Goal: Task Accomplishment & Management: Complete application form

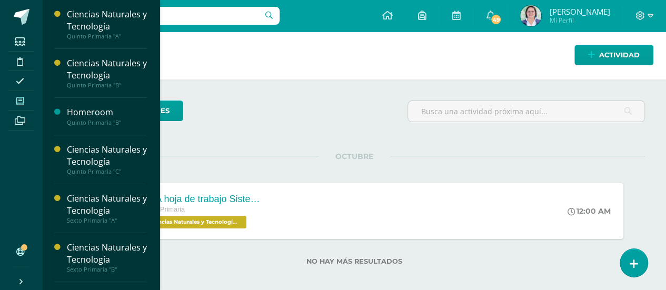
click at [27, 100] on span at bounding box center [20, 101] width 24 height 14
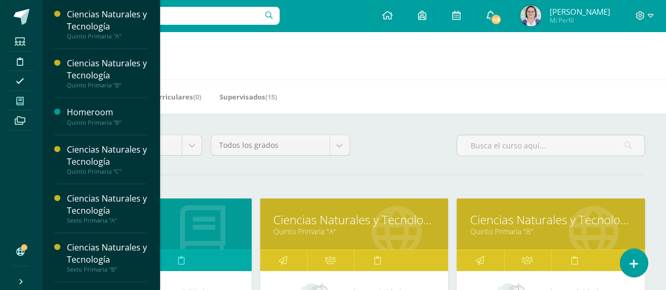
click at [492, 13] on icon at bounding box center [490, 15] width 8 height 9
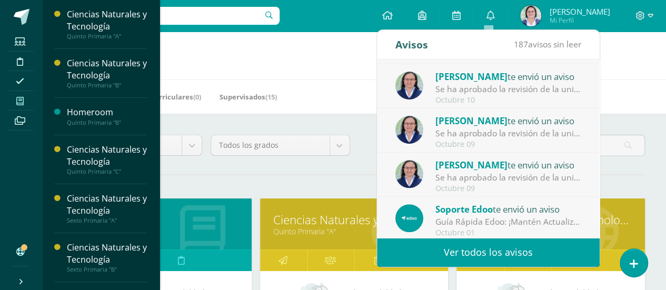
scroll to position [175, 0]
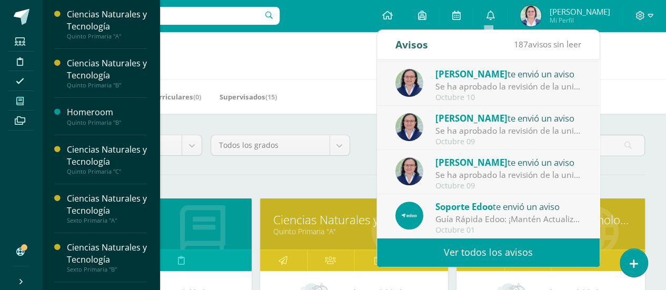
click at [527, 179] on div "Se ha aprobado la revisión de la unidad Unidad 4 para el curso Ciencias Natural…" at bounding box center [508, 175] width 146 height 12
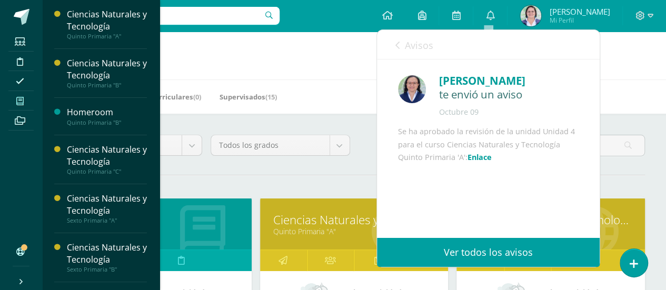
click at [612, 77] on h1 "Mis cursos" at bounding box center [354, 56] width 599 height 48
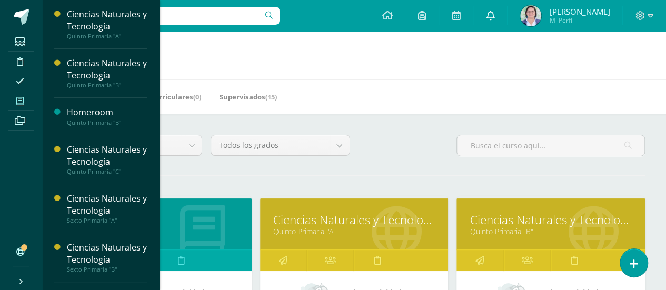
click at [486, 15] on icon at bounding box center [490, 15] width 8 height 9
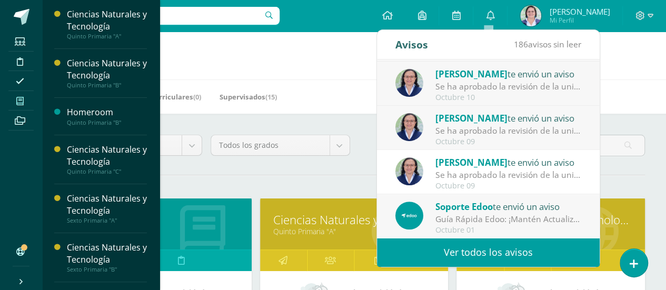
click at [521, 172] on div "Se ha aprobado la revisión de la unidad Unidad 4 para el curso Ciencias Natural…" at bounding box center [508, 175] width 146 height 12
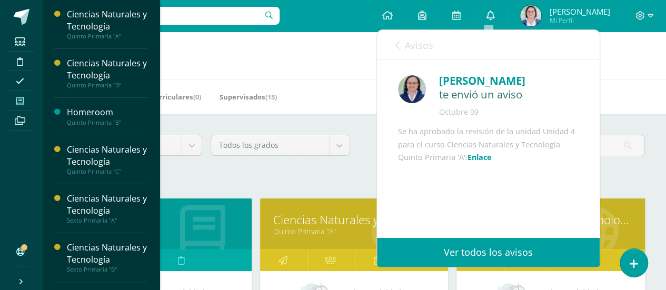
click at [491, 12] on icon at bounding box center [490, 15] width 8 height 9
click at [398, 45] on icon at bounding box center [397, 45] width 4 height 8
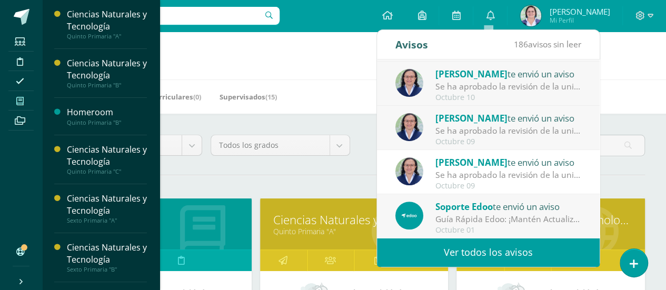
click at [500, 130] on div "Se ha aprobado la revisión de la unidad Unidad 4 para el curso Ciencias Natural…" at bounding box center [508, 131] width 146 height 12
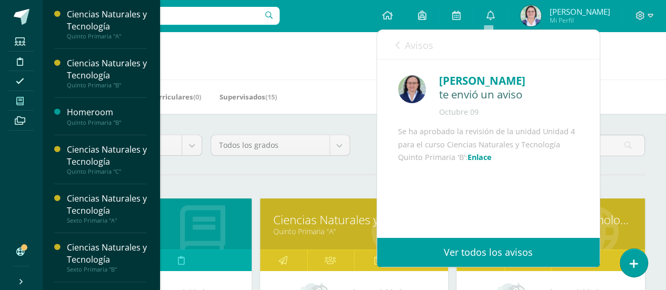
click at [400, 45] on link "Avisos" at bounding box center [414, 45] width 38 height 30
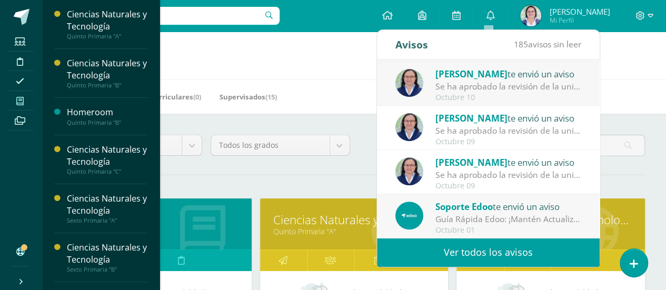
click at [474, 92] on div "Se ha aprobado la revisión de la unidad Unidad 4 para el curso Ciencias Natural…" at bounding box center [508, 87] width 146 height 12
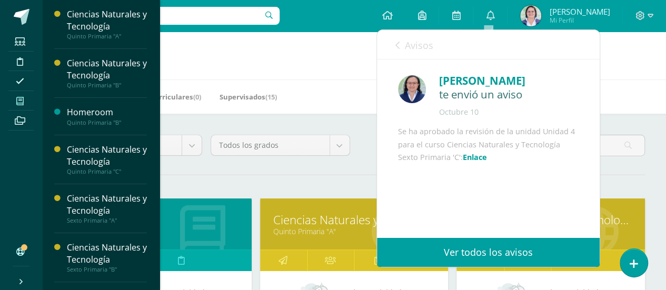
click at [396, 49] on icon at bounding box center [397, 45] width 4 height 8
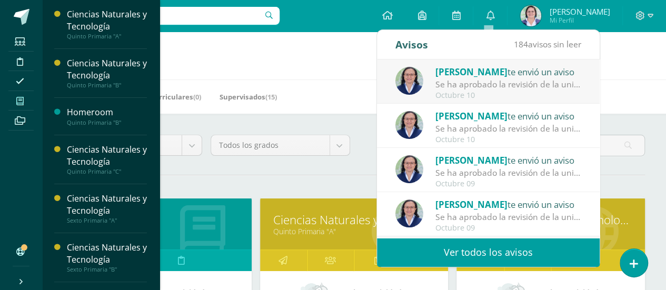
scroll to position [112, 0]
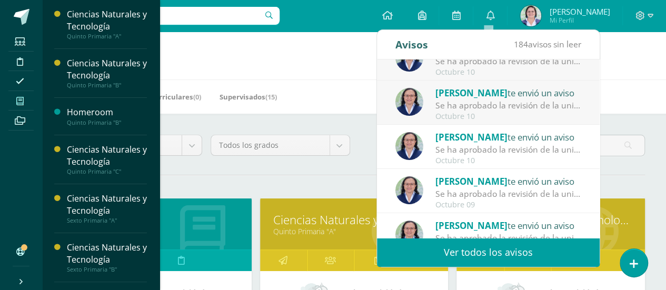
click at [477, 112] on div "Octubre 10" at bounding box center [508, 116] width 146 height 9
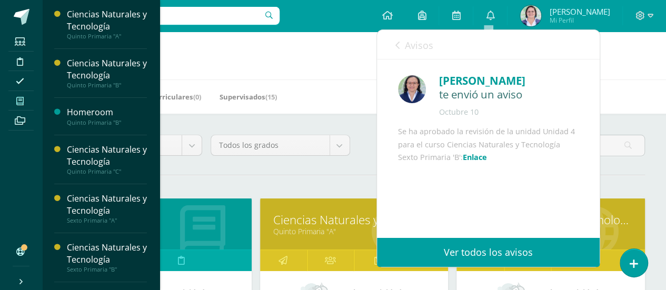
click at [403, 46] on link "Avisos" at bounding box center [414, 45] width 38 height 30
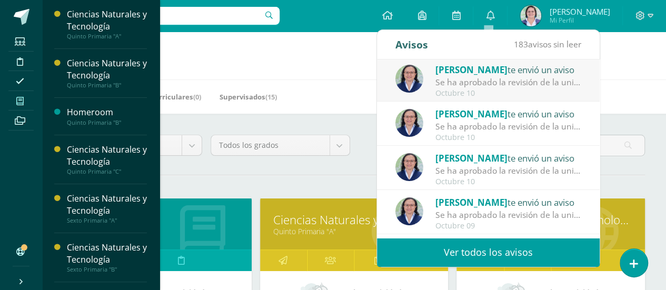
scroll to position [70, 0]
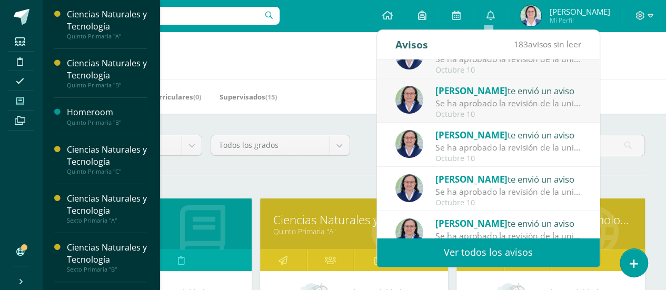
click at [499, 93] on span "[PERSON_NAME]" at bounding box center [471, 91] width 72 height 12
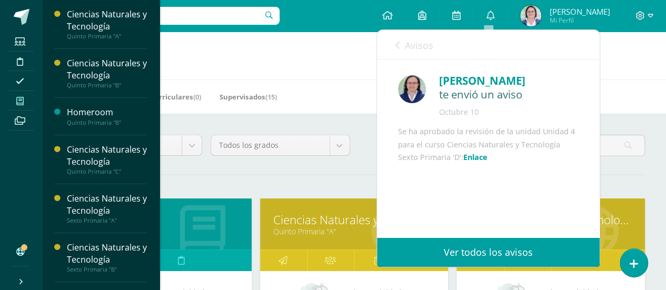
click at [401, 46] on link "Avisos" at bounding box center [414, 45] width 38 height 30
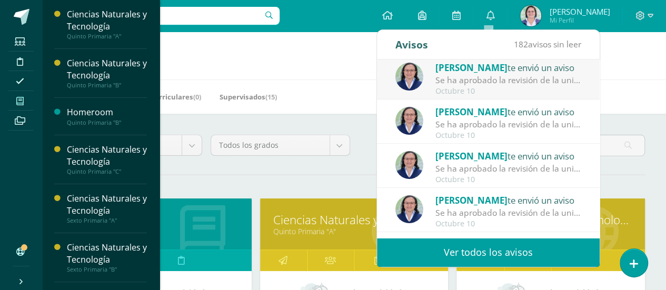
scroll to position [27, 0]
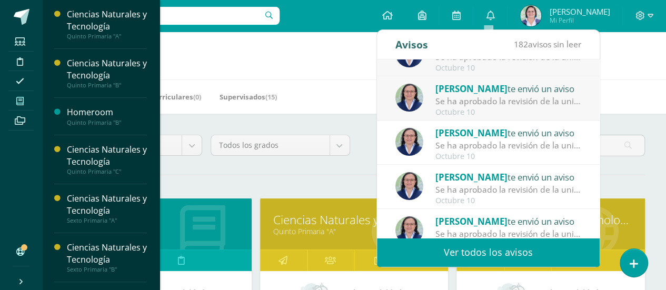
click at [514, 90] on div "Marilyn Aguilar te envió un aviso" at bounding box center [508, 89] width 146 height 14
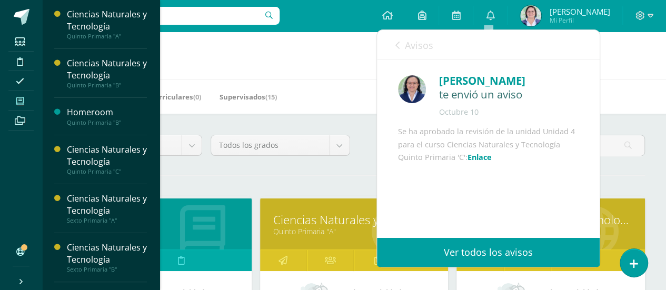
click at [397, 46] on icon at bounding box center [397, 45] width 4 height 8
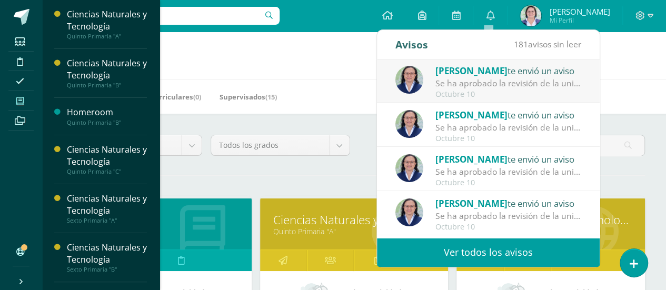
scroll to position [0, 0]
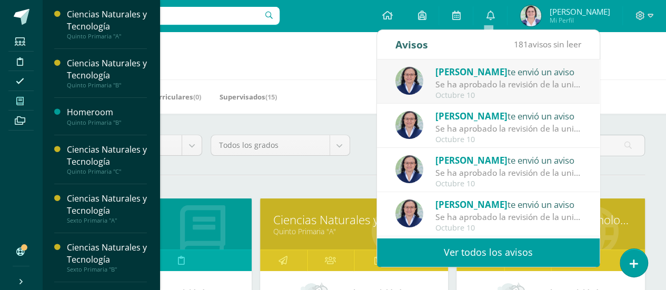
click at [514, 91] on div "Octubre 10" at bounding box center [508, 95] width 146 height 9
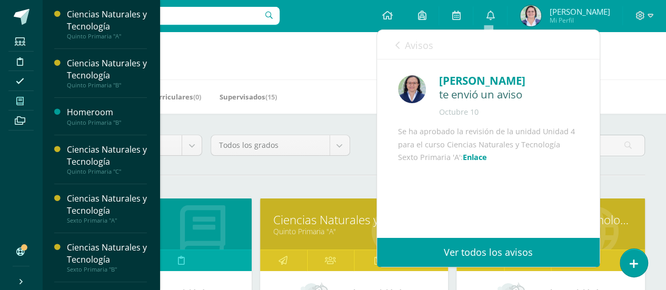
click at [397, 41] on link "Avisos" at bounding box center [414, 45] width 38 height 30
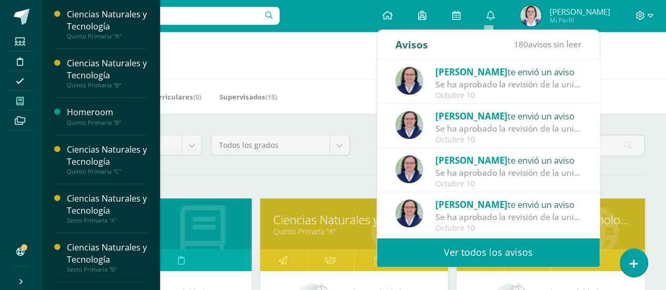
click at [537, 125] on div "Se ha aprobado la revisión de la unidad Unidad 4 para el curso Ciencias Natural…" at bounding box center [508, 129] width 146 height 12
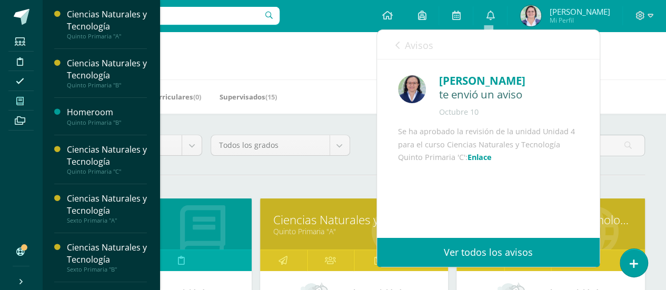
click at [398, 44] on icon at bounding box center [397, 45] width 4 height 8
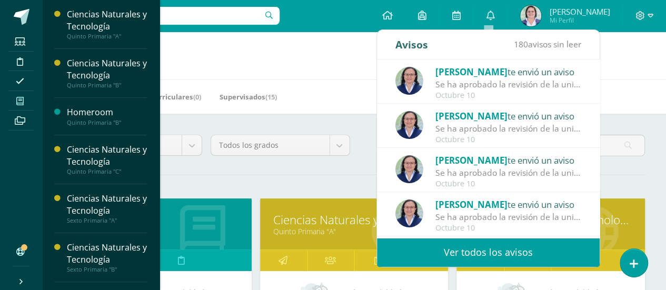
click at [507, 125] on div "Se ha aprobado la revisión de la unidad Unidad 4 para el curso Ciencias Natural…" at bounding box center [508, 129] width 146 height 12
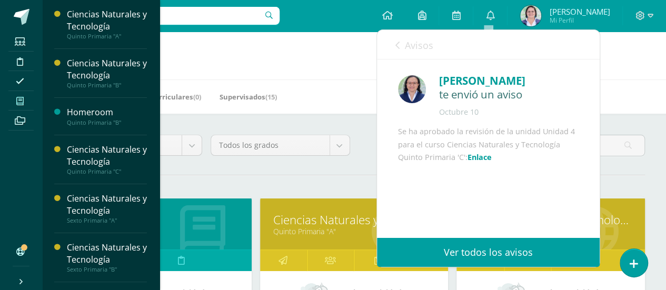
click at [400, 43] on link "Avisos" at bounding box center [414, 45] width 38 height 30
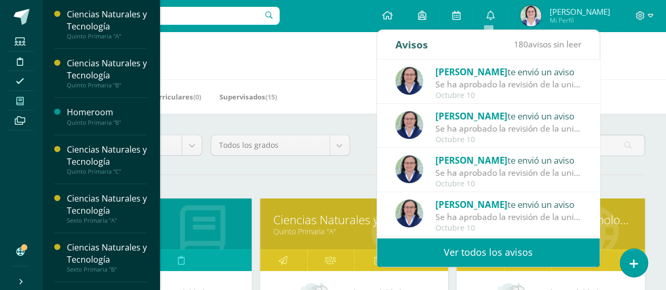
click at [474, 84] on div "Se ha aprobado la revisión de la unidad Unidad 4 para el curso Ciencias Natural…" at bounding box center [508, 84] width 146 height 12
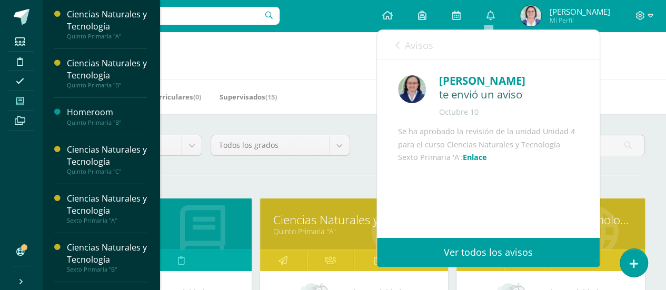
click at [397, 44] on icon at bounding box center [397, 45] width 4 height 8
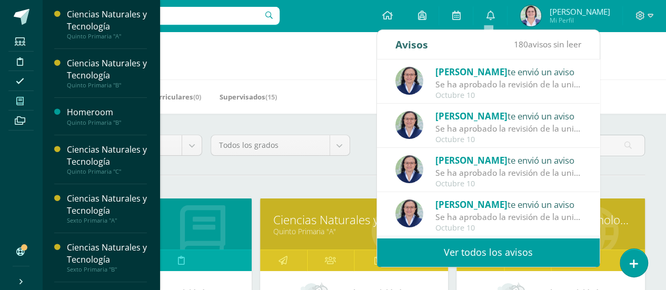
click at [510, 168] on div "Se ha aprobado la revisión de la unidad Unidad 4 para el curso Ciencias Natural…" at bounding box center [508, 173] width 146 height 12
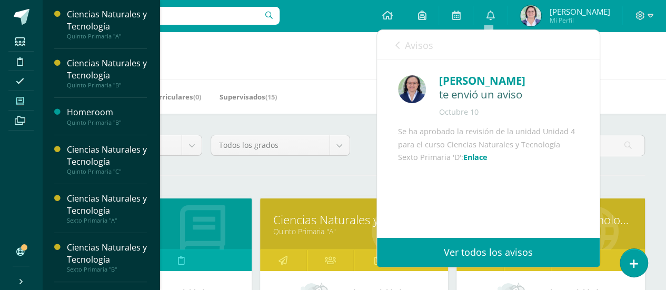
click at [398, 47] on icon at bounding box center [397, 45] width 4 height 8
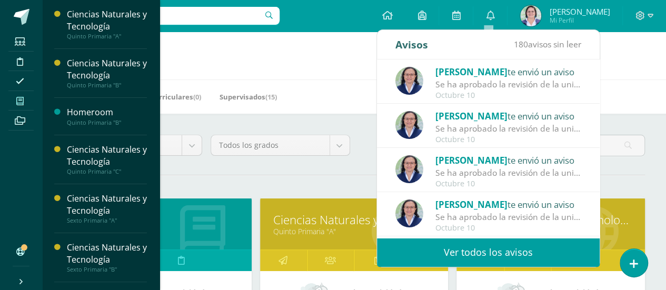
click at [525, 223] on div "Se ha aprobado la revisión de la unidad Unidad 4 para el curso Ciencias Natural…" at bounding box center [508, 217] width 146 height 12
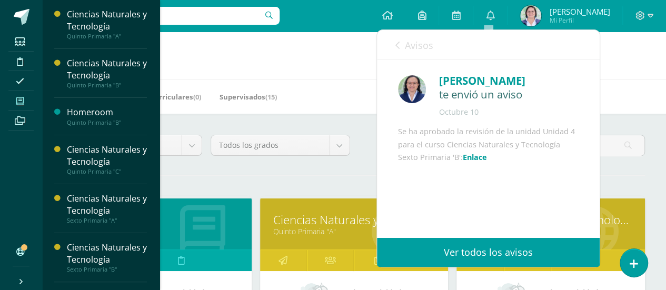
click at [397, 46] on icon at bounding box center [397, 45] width 4 height 8
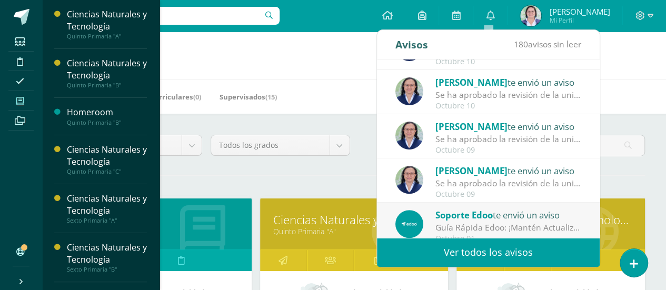
scroll to position [169, 0]
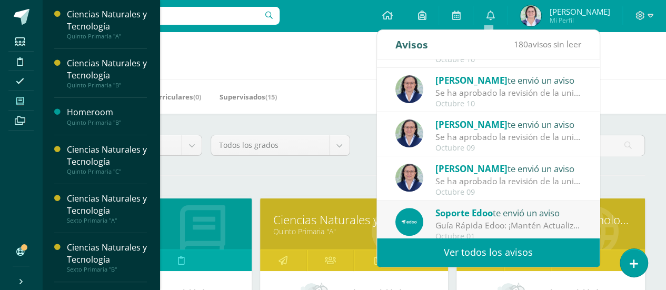
click at [476, 100] on div "Octubre 10" at bounding box center [508, 104] width 146 height 9
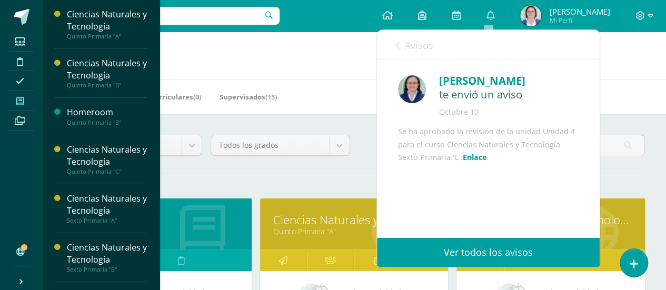
click at [401, 46] on link "Avisos" at bounding box center [414, 45] width 38 height 30
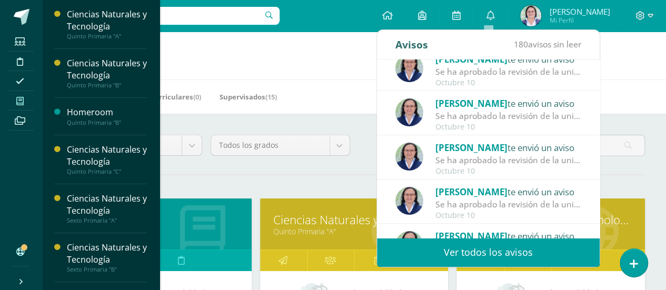
scroll to position [0, 0]
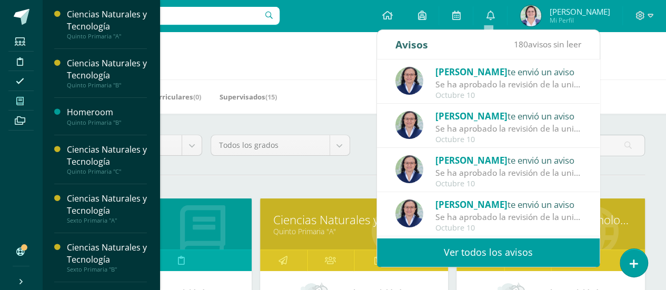
click at [516, 95] on div "Octubre 10" at bounding box center [508, 95] width 146 height 9
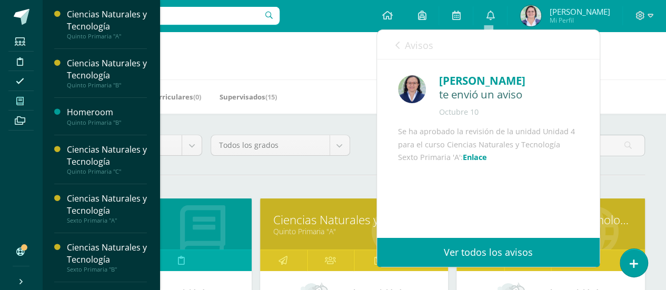
click at [393, 47] on div "Avisos 180 avisos sin leer Avisos" at bounding box center [488, 44] width 223 height 29
click at [398, 45] on icon at bounding box center [397, 45] width 4 height 8
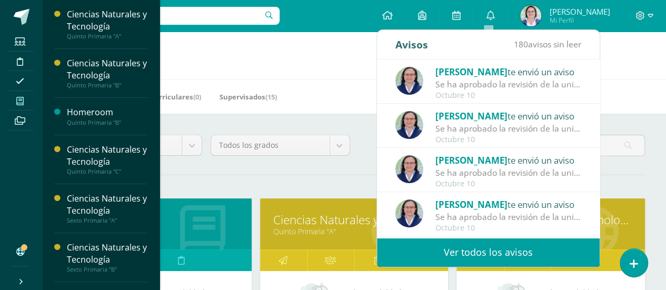
click at [455, 126] on div "Se ha aprobado la revisión de la unidad Unidad 4 para el curso Ciencias Natural…" at bounding box center [508, 129] width 146 height 12
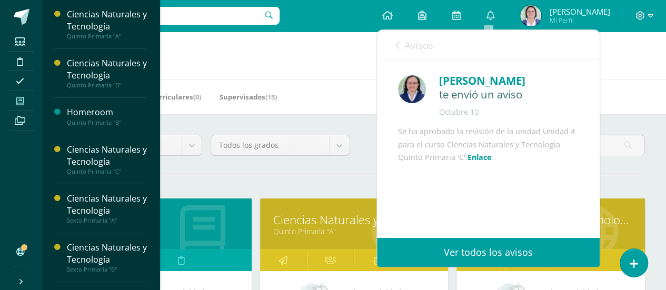
click at [398, 46] on icon at bounding box center [397, 45] width 4 height 8
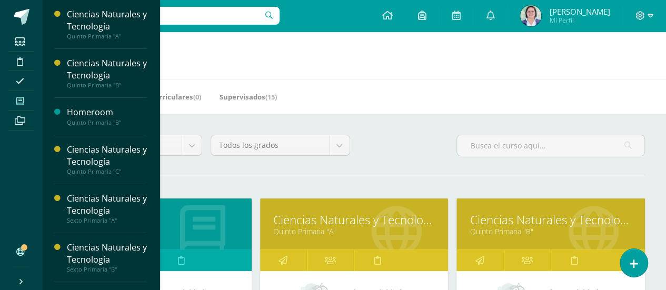
click at [348, 73] on h1 "Mis cursos" at bounding box center [354, 56] width 599 height 48
click at [294, 60] on h1 "Mis cursos" at bounding box center [354, 56] width 599 height 48
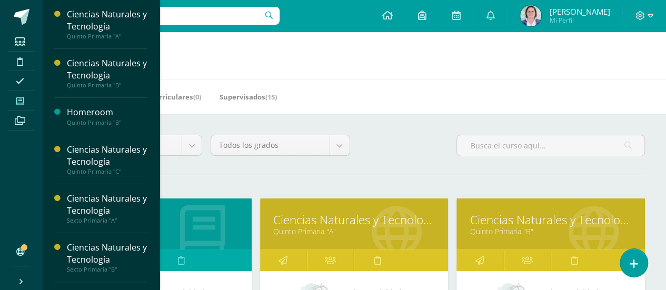
click at [182, 224] on link "Homeroom" at bounding box center [157, 220] width 162 height 16
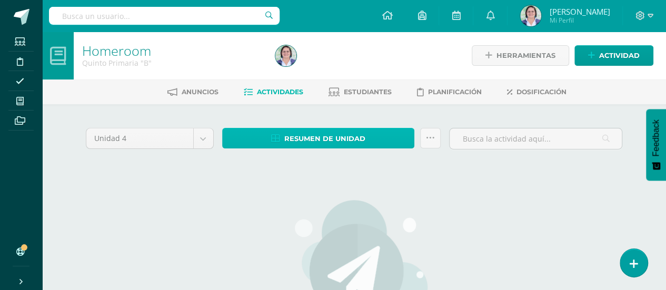
click at [329, 137] on span "Resumen de unidad" at bounding box center [324, 138] width 81 height 19
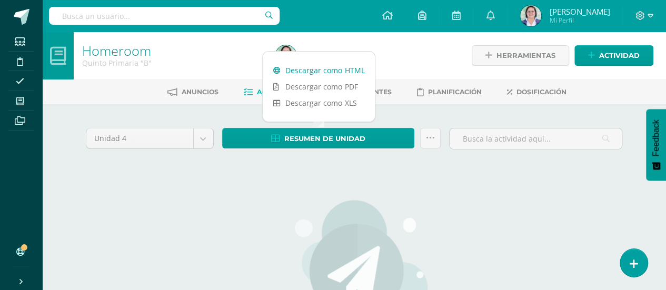
click at [331, 67] on link "Descargar como HTML" at bounding box center [319, 70] width 112 height 16
click at [402, 117] on div "Unidad 4 Unidad 1 Unidad 2 Unidad 3 Unidad 4 Resumen de unidad Subir actividade…" at bounding box center [354, 279] width 579 height 351
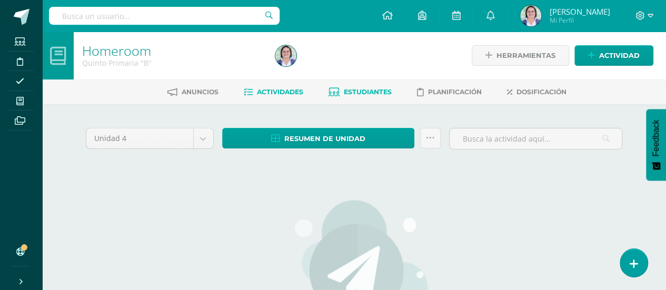
click at [374, 90] on span "Estudiantes" at bounding box center [368, 92] width 48 height 8
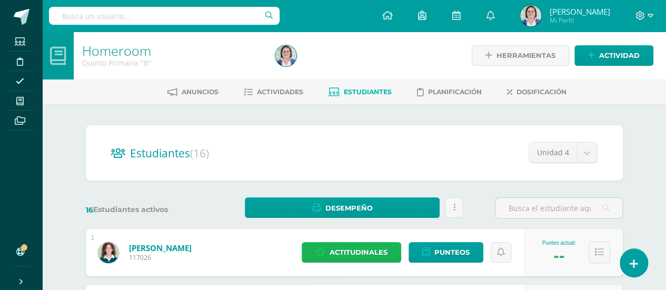
click at [351, 252] on span "Actitudinales" at bounding box center [359, 252] width 58 height 19
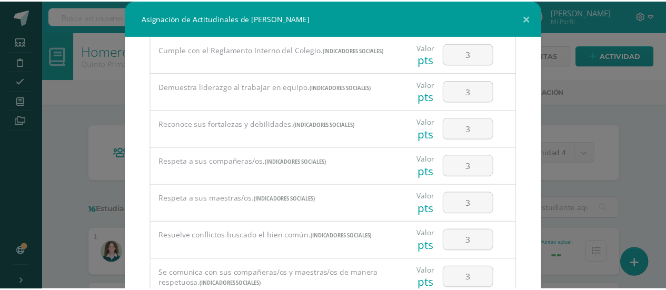
scroll to position [601, 0]
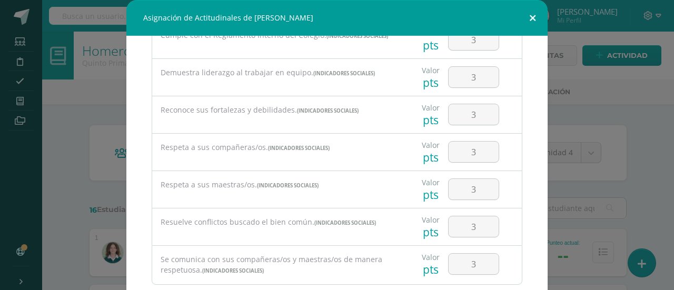
click at [530, 11] on button at bounding box center [533, 18] width 30 height 36
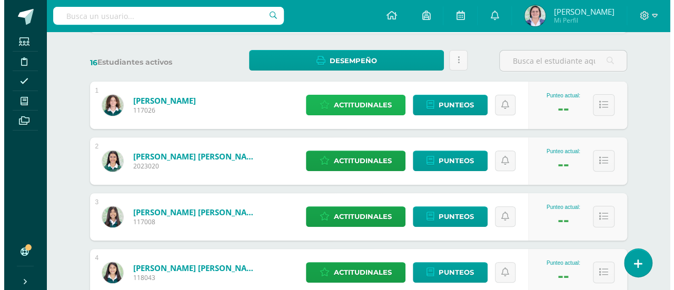
scroll to position [161, 0]
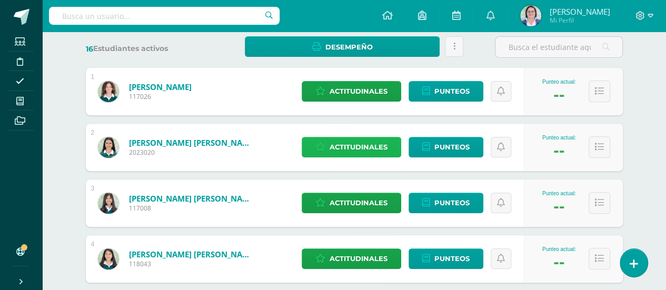
click at [374, 146] on span "Actitudinales" at bounding box center [359, 146] width 58 height 19
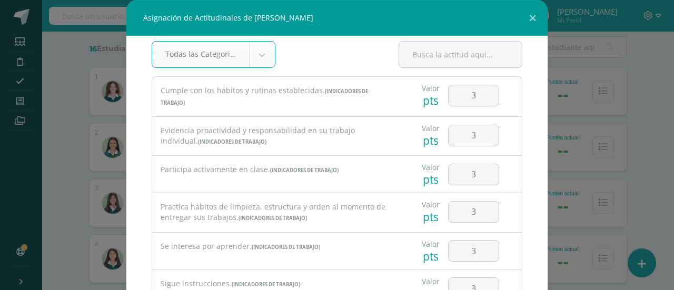
scroll to position [0, 0]
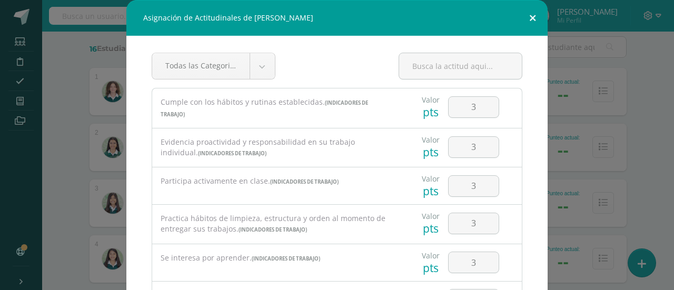
click at [527, 19] on button at bounding box center [533, 18] width 30 height 36
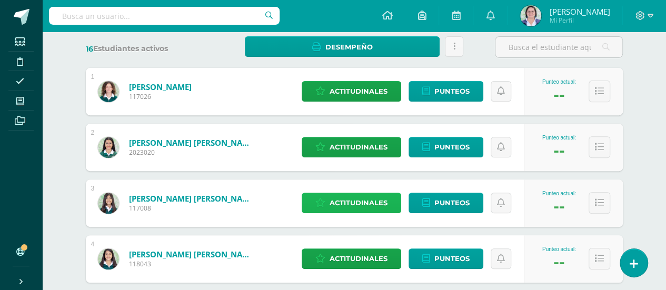
click at [355, 202] on span "Actitudinales" at bounding box center [359, 202] width 58 height 19
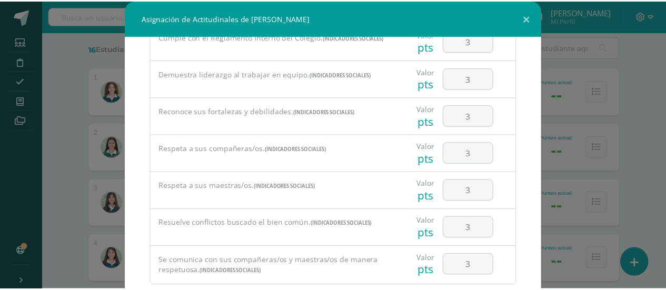
scroll to position [601, 0]
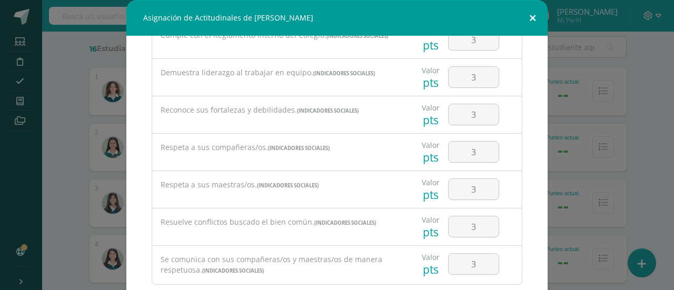
click at [528, 16] on button at bounding box center [533, 18] width 30 height 36
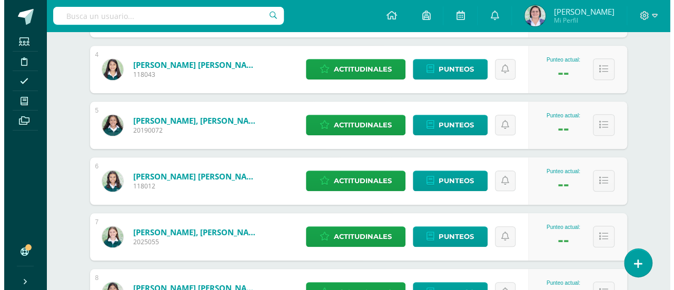
scroll to position [355, 0]
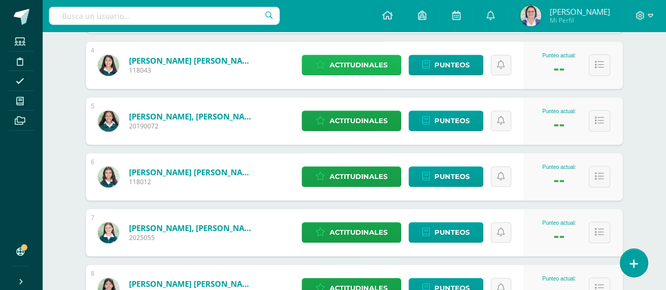
click at [357, 65] on span "Actitudinales" at bounding box center [359, 64] width 58 height 19
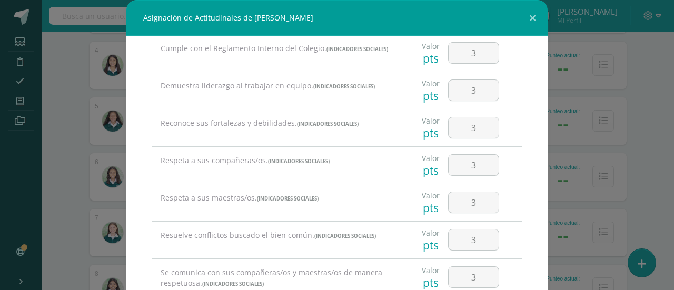
scroll to position [601, 0]
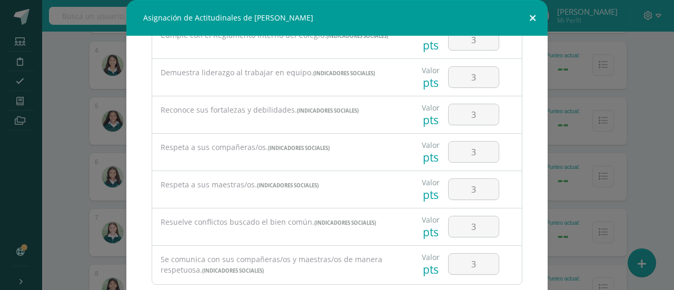
click at [528, 17] on button at bounding box center [533, 18] width 30 height 36
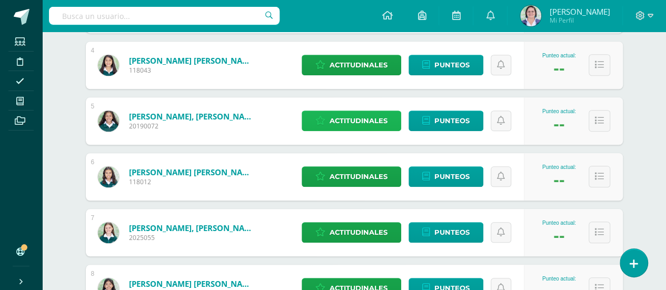
click at [357, 120] on span "Actitudinales" at bounding box center [359, 120] width 58 height 19
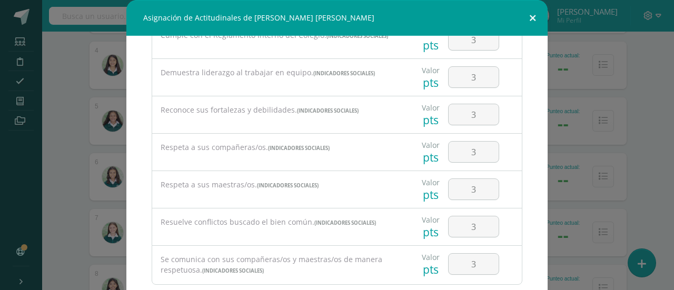
click at [527, 17] on button at bounding box center [533, 18] width 30 height 36
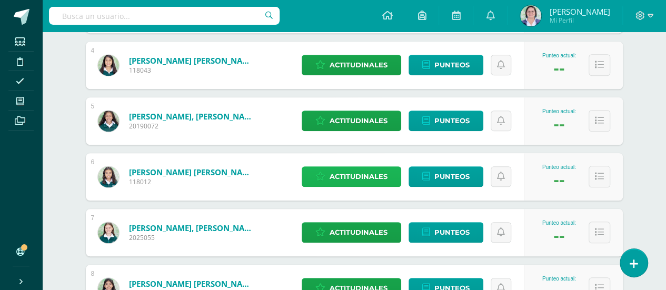
click at [360, 174] on span "Actitudinales" at bounding box center [359, 176] width 58 height 19
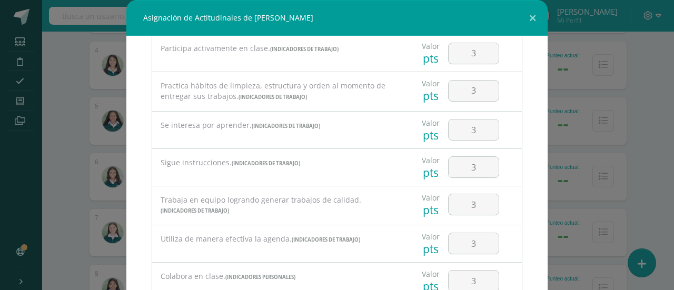
scroll to position [0, 0]
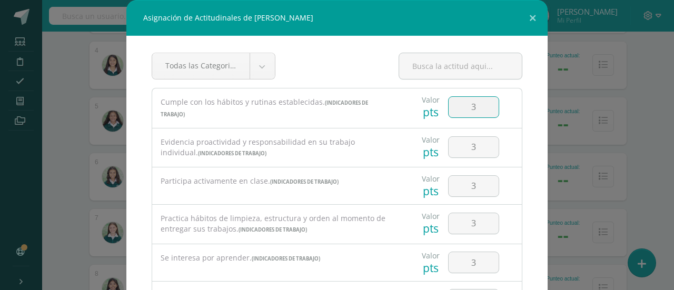
click at [465, 104] on input "3" at bounding box center [474, 107] width 50 height 21
type input "2"
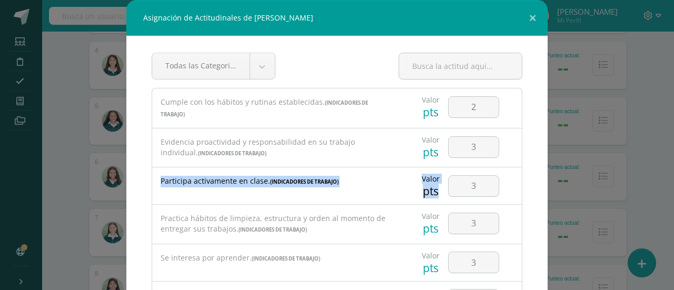
drag, startPoint x: 534, startPoint y: 145, endPoint x: 529, endPoint y: 196, distance: 51.4
click at [529, 196] on div "Todas las Categorias Todas las Categorias Indicadores Personales Indicadores So…" at bounding box center [336, 171] width 421 height 271
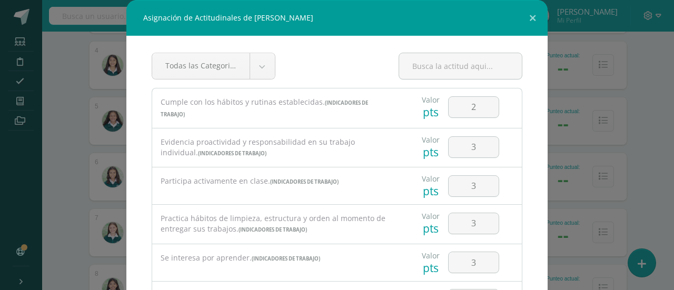
click at [549, 213] on div "Asignación de Actitudinales de [PERSON_NAME] Todas las Categorias Todas las Cat…" at bounding box center [337, 180] width 666 height 361
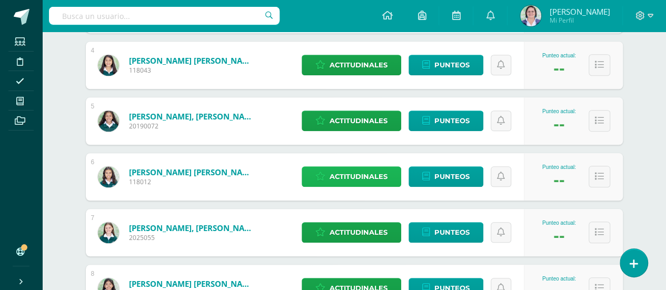
click at [353, 176] on span "Actitudinales" at bounding box center [359, 176] width 58 height 19
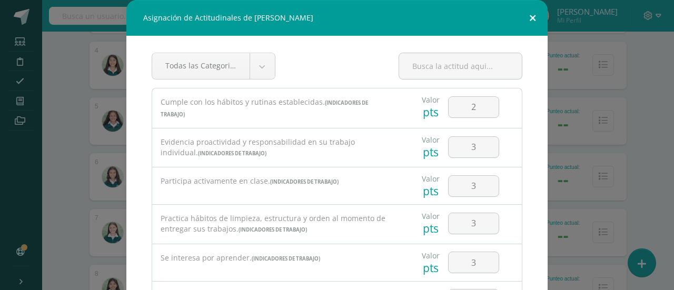
click at [530, 17] on button at bounding box center [533, 18] width 30 height 36
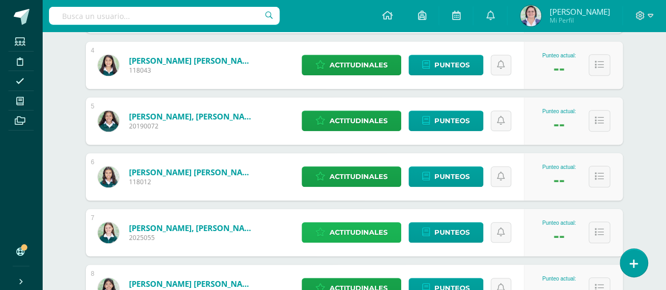
click at [358, 233] on span "Actitudinales" at bounding box center [359, 232] width 58 height 19
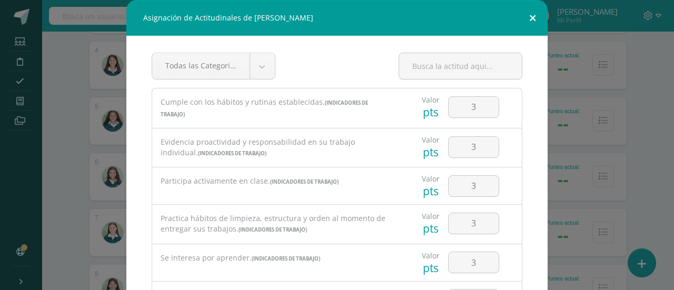
click at [525, 17] on button at bounding box center [533, 18] width 30 height 36
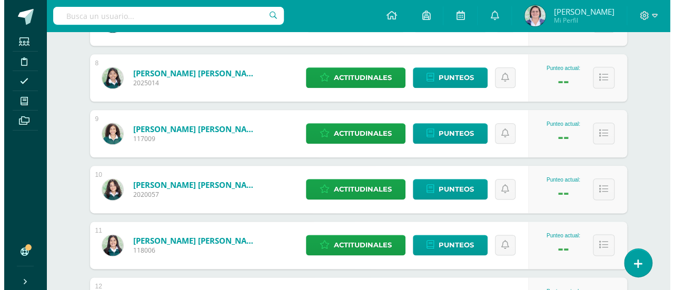
scroll to position [547, 0]
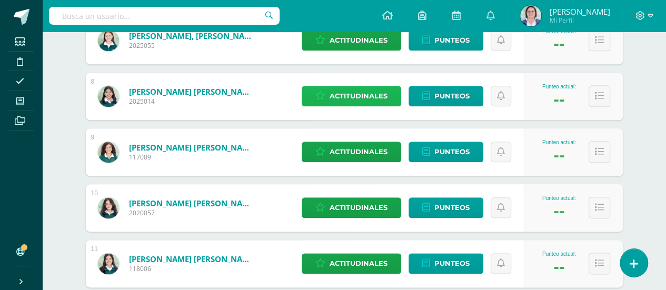
click at [370, 93] on span "Actitudinales" at bounding box center [359, 95] width 58 height 19
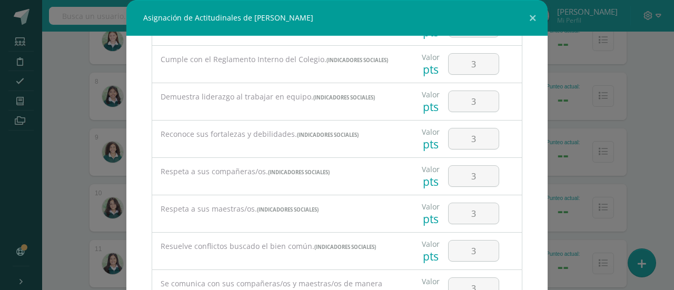
scroll to position [601, 0]
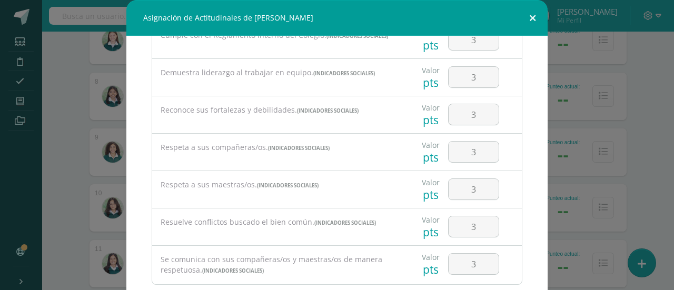
click at [528, 12] on button at bounding box center [533, 18] width 30 height 36
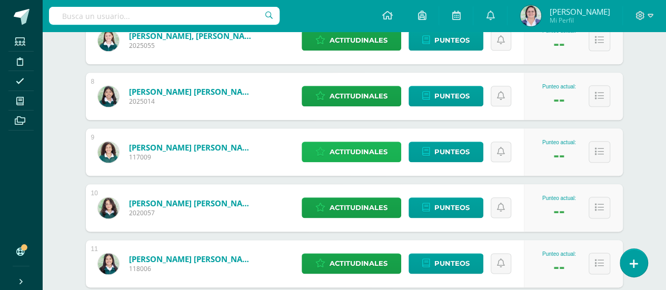
click at [357, 155] on span "Actitudinales" at bounding box center [359, 151] width 58 height 19
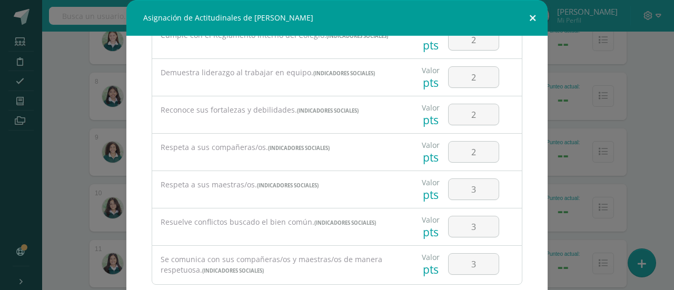
click at [528, 15] on button at bounding box center [533, 18] width 30 height 36
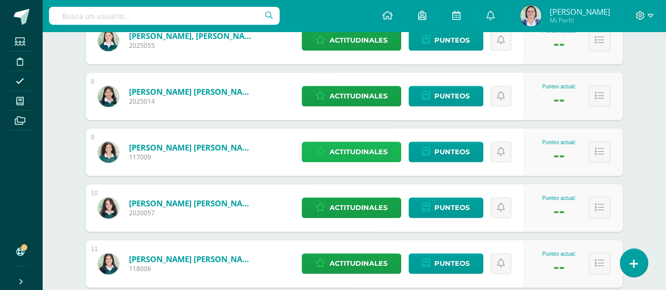
click at [370, 152] on span "Actitudinales" at bounding box center [359, 151] width 58 height 19
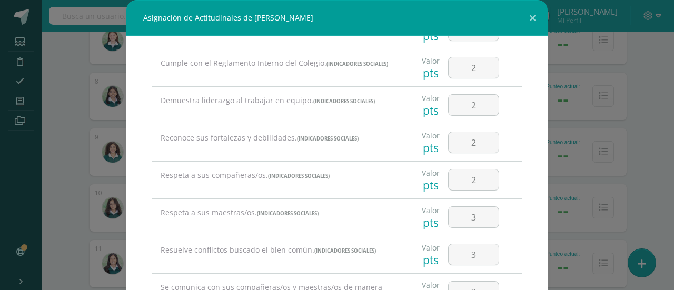
scroll to position [585, 0]
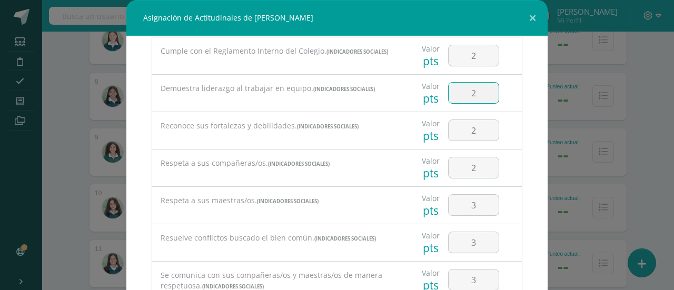
click at [469, 96] on input "2" at bounding box center [474, 93] width 50 height 21
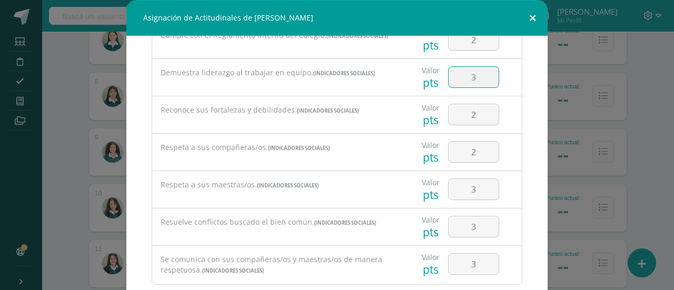
type input "3"
click at [529, 15] on button at bounding box center [533, 18] width 30 height 36
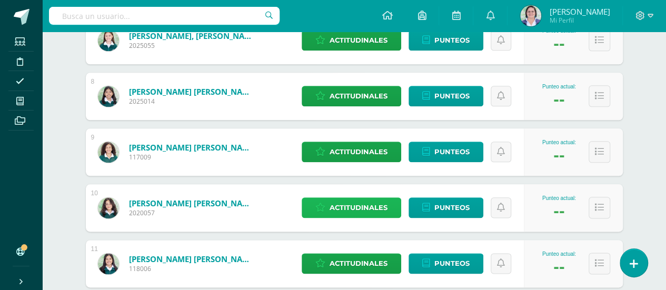
click at [358, 202] on span "Actitudinales" at bounding box center [359, 207] width 58 height 19
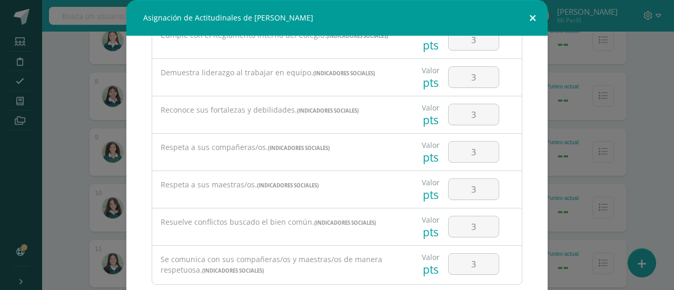
click at [527, 18] on button at bounding box center [533, 18] width 30 height 36
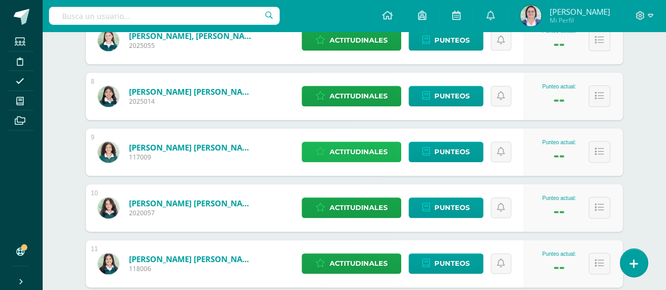
click at [369, 151] on span "Actitudinales" at bounding box center [359, 151] width 58 height 19
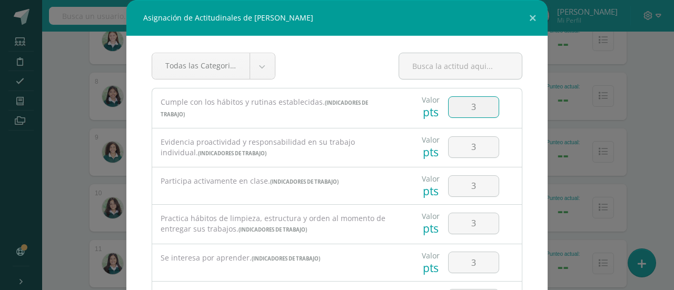
click at [471, 103] on input "3" at bounding box center [474, 107] width 50 height 21
type input "2"
click at [528, 17] on button at bounding box center [533, 18] width 30 height 36
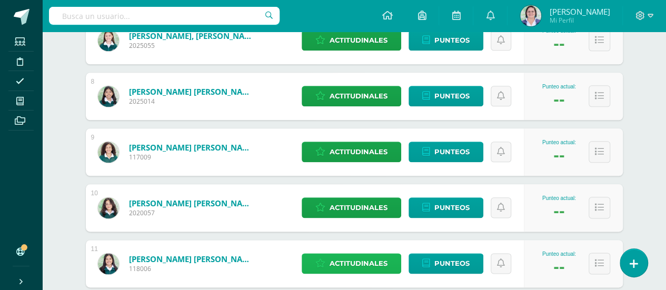
click at [355, 259] on span "Actitudinales" at bounding box center [359, 263] width 58 height 19
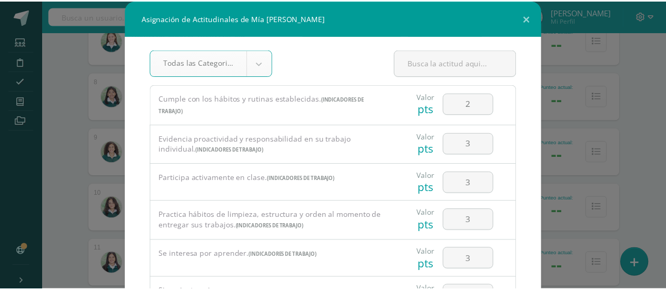
scroll to position [0, 0]
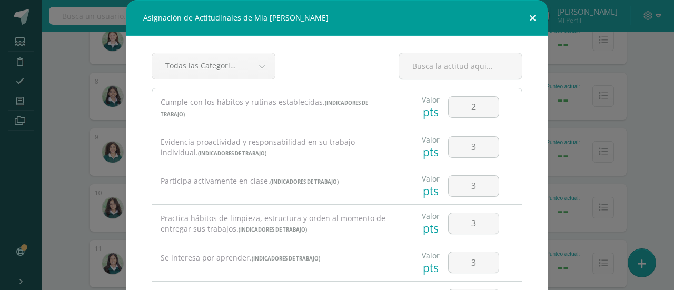
click at [530, 17] on button at bounding box center [533, 18] width 30 height 36
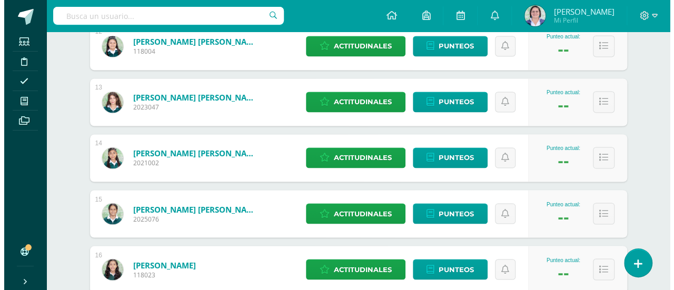
scroll to position [819, 0]
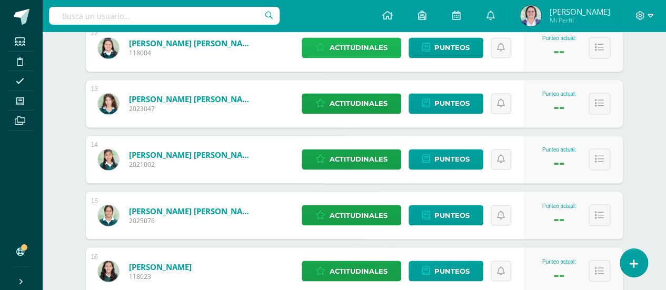
click at [354, 49] on span "Actitudinales" at bounding box center [359, 47] width 58 height 19
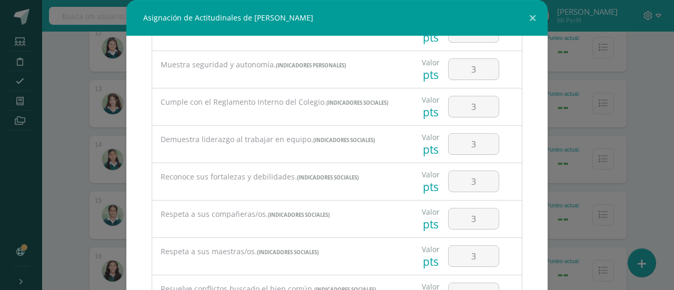
scroll to position [558, 0]
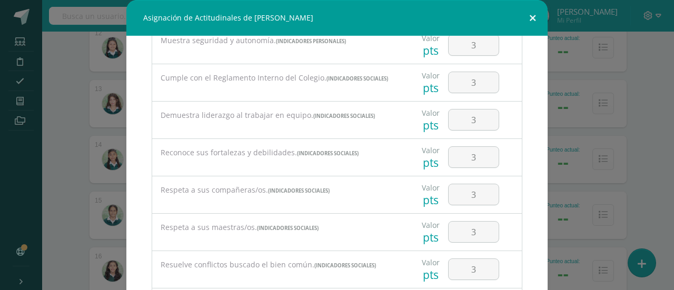
click at [529, 16] on button at bounding box center [533, 18] width 30 height 36
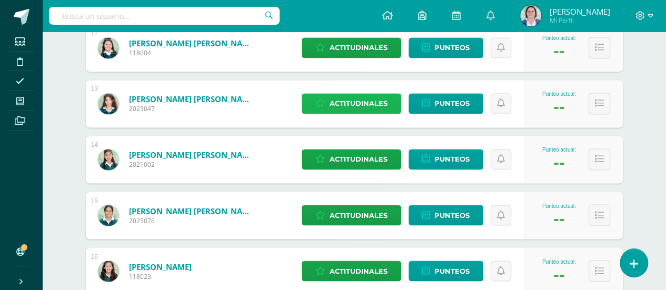
click at [354, 110] on span "Actitudinales" at bounding box center [359, 103] width 58 height 19
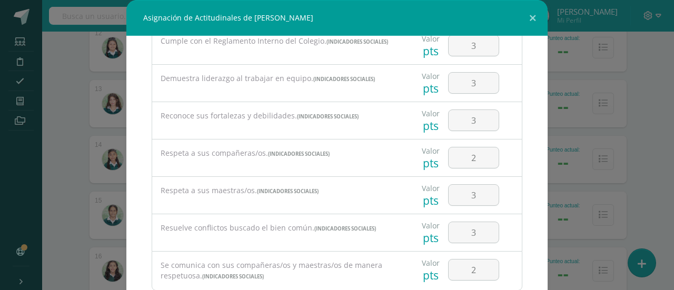
scroll to position [601, 0]
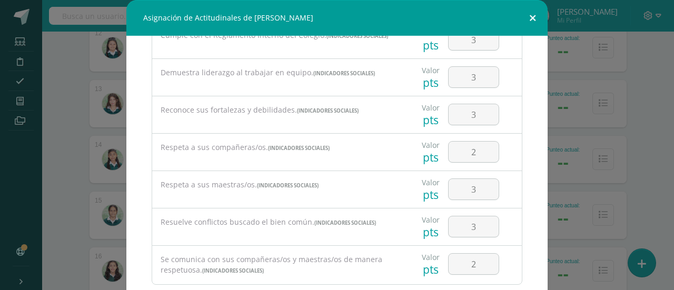
click at [528, 17] on button at bounding box center [533, 18] width 30 height 36
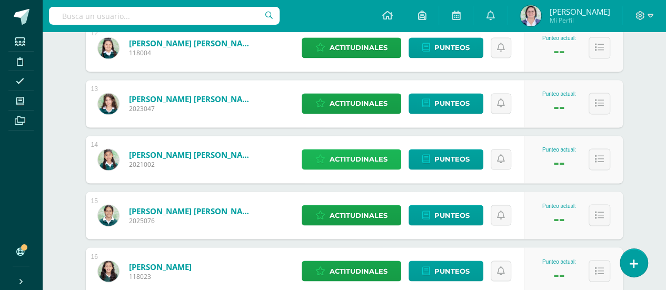
click at [355, 156] on span "Actitudinales" at bounding box center [359, 159] width 58 height 19
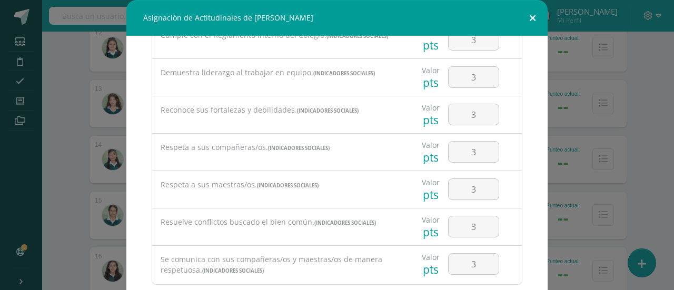
click at [527, 18] on button at bounding box center [533, 18] width 30 height 36
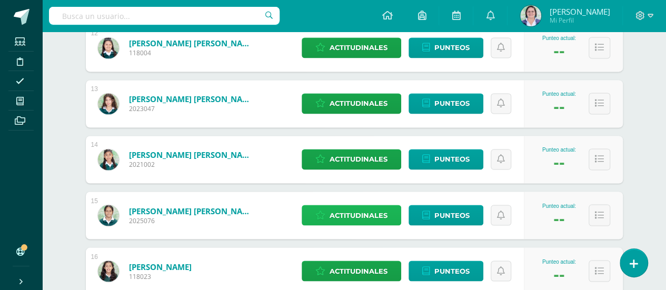
click at [354, 215] on span "Actitudinales" at bounding box center [359, 214] width 58 height 19
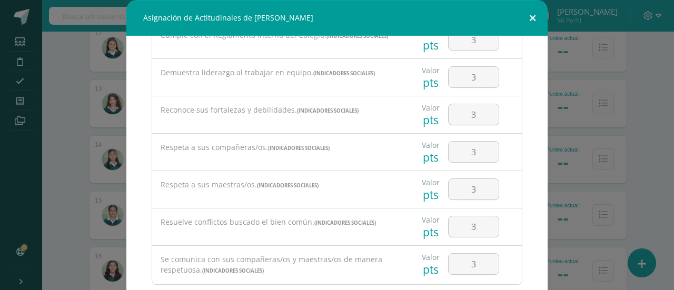
click at [527, 16] on button at bounding box center [533, 18] width 30 height 36
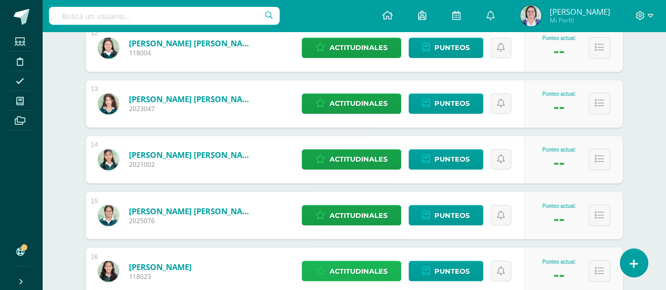
click at [349, 272] on span "Actitudinales" at bounding box center [359, 270] width 58 height 19
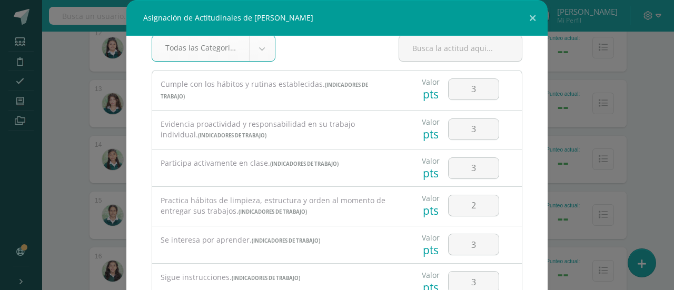
scroll to position [0, 0]
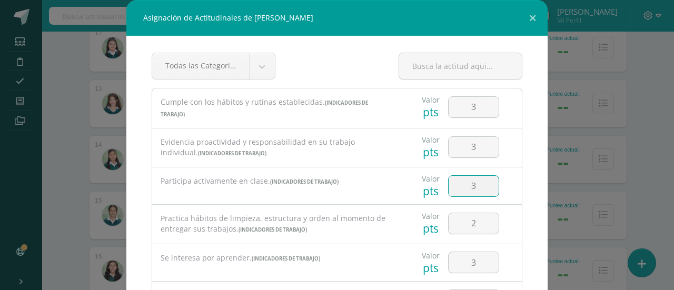
click at [472, 182] on input "3" at bounding box center [474, 186] width 50 height 21
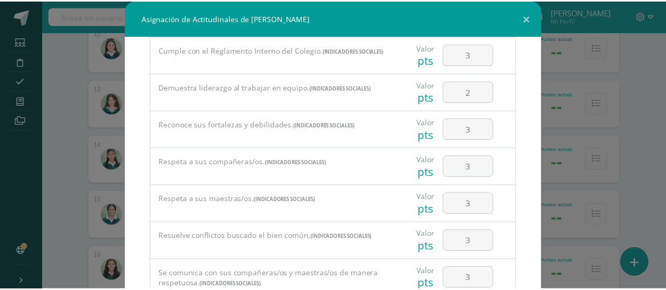
scroll to position [601, 0]
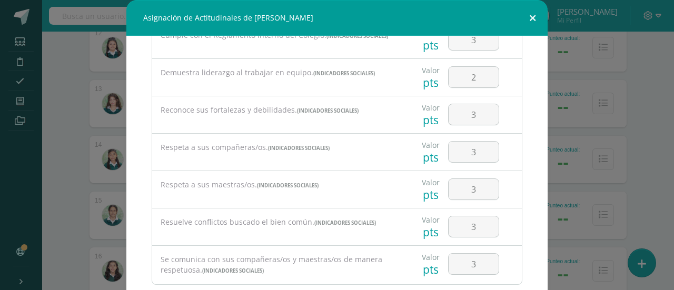
type input "2"
click at [529, 12] on button at bounding box center [533, 18] width 30 height 36
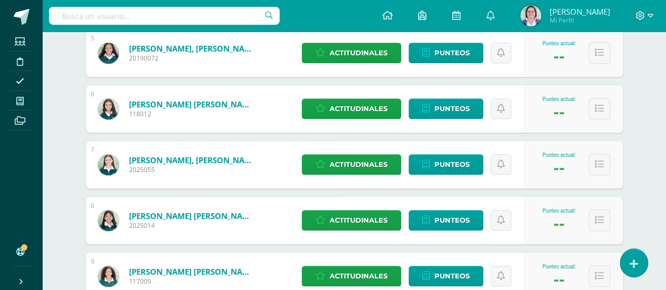
scroll to position [0, 0]
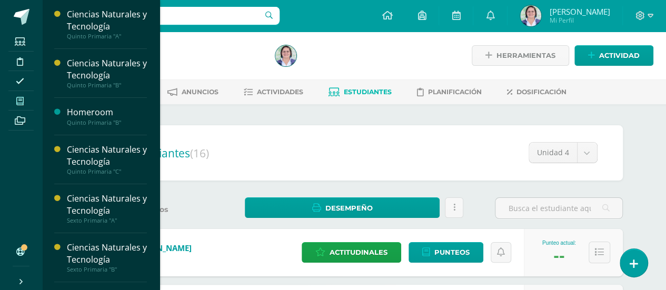
click at [21, 102] on icon at bounding box center [19, 101] width 7 height 8
